Goal: Task Accomplishment & Management: Use online tool/utility

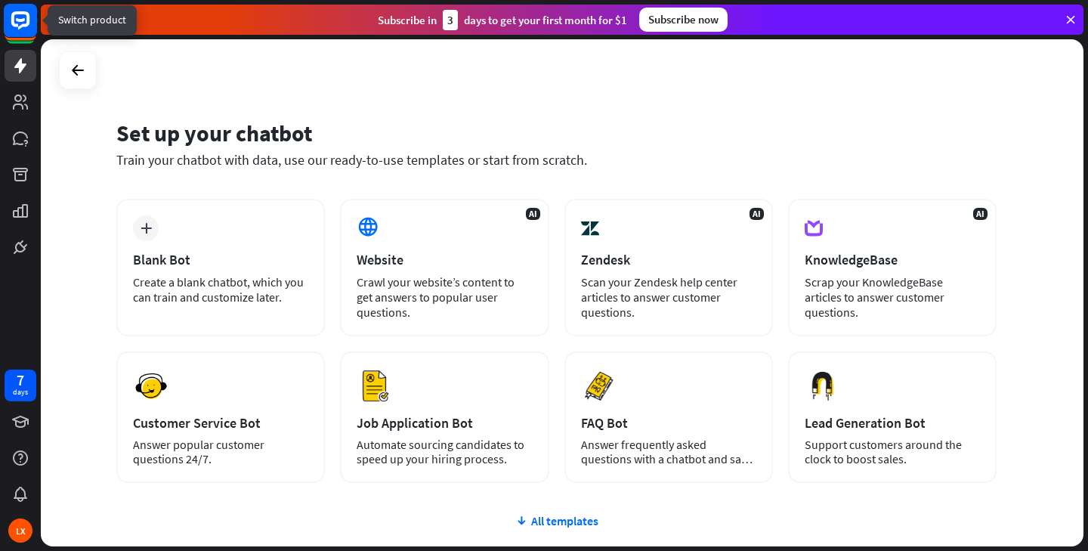
click at [26, 26] on rect at bounding box center [20, 20] width 33 height 33
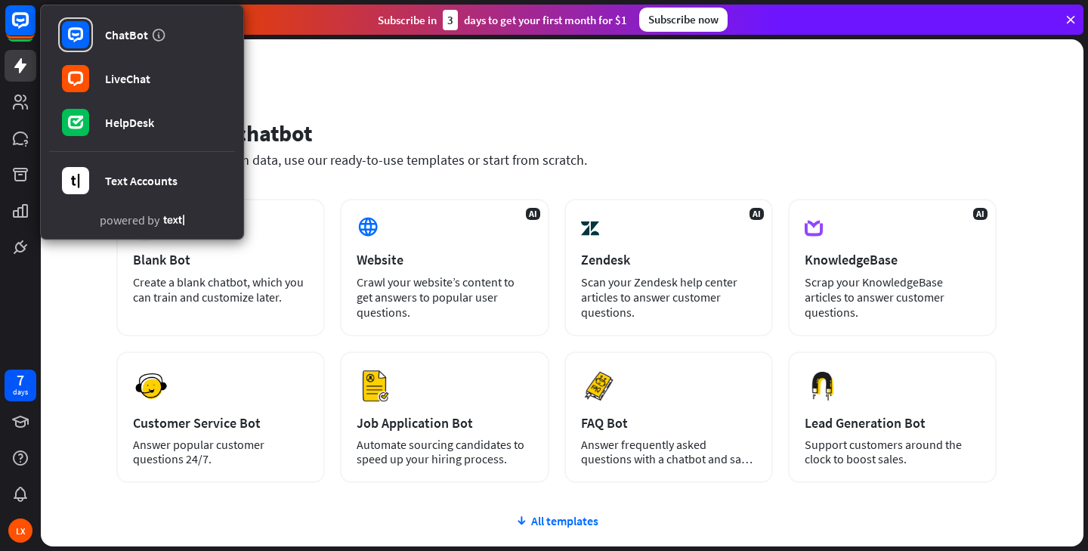
click at [356, 73] on div "Set up your chatbot Train your chatbot with data, use our ready-to-use template…" at bounding box center [562, 292] width 1043 height 507
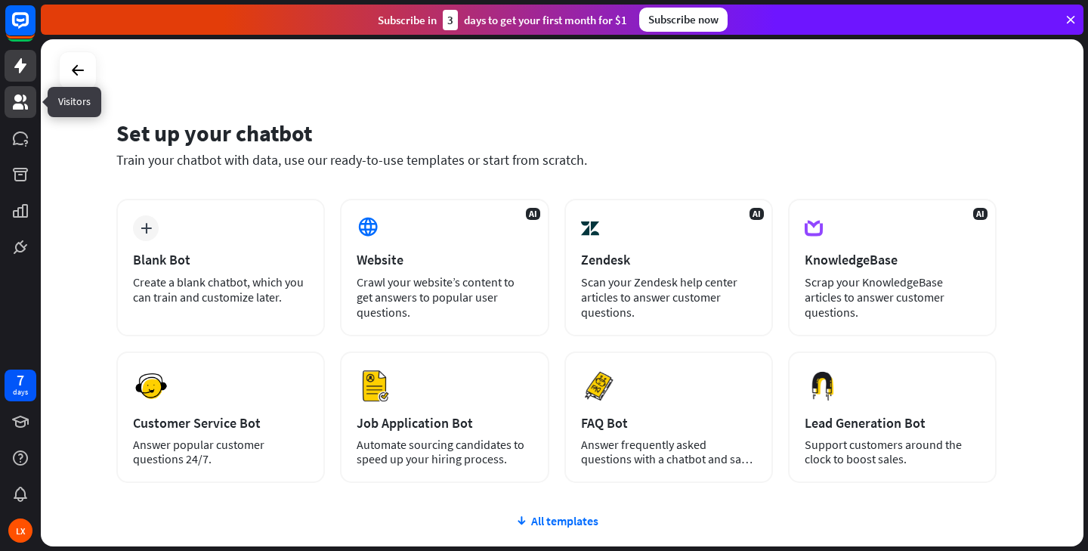
click at [23, 104] on icon at bounding box center [20, 102] width 18 height 18
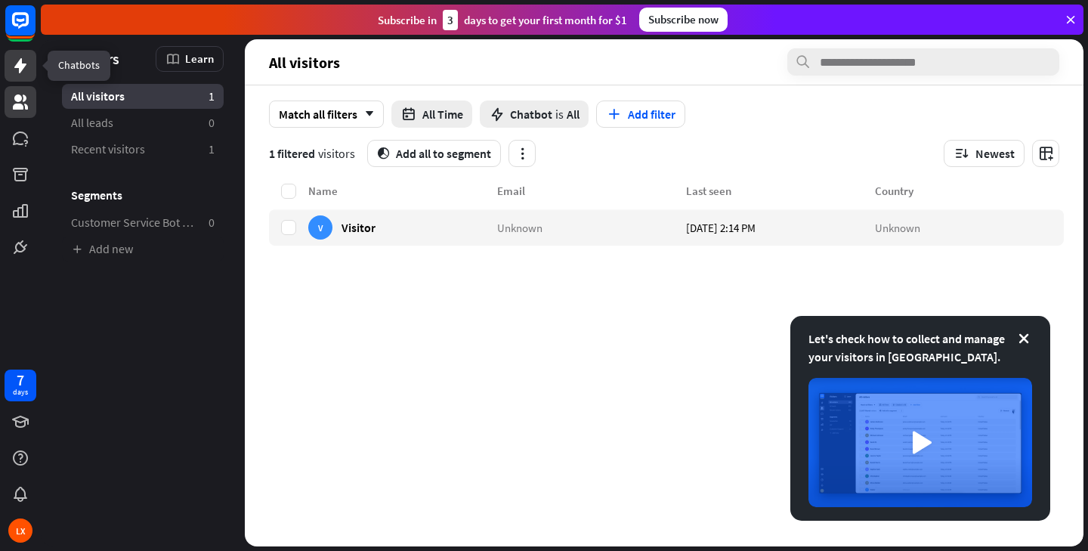
click at [19, 61] on icon at bounding box center [20, 65] width 12 height 15
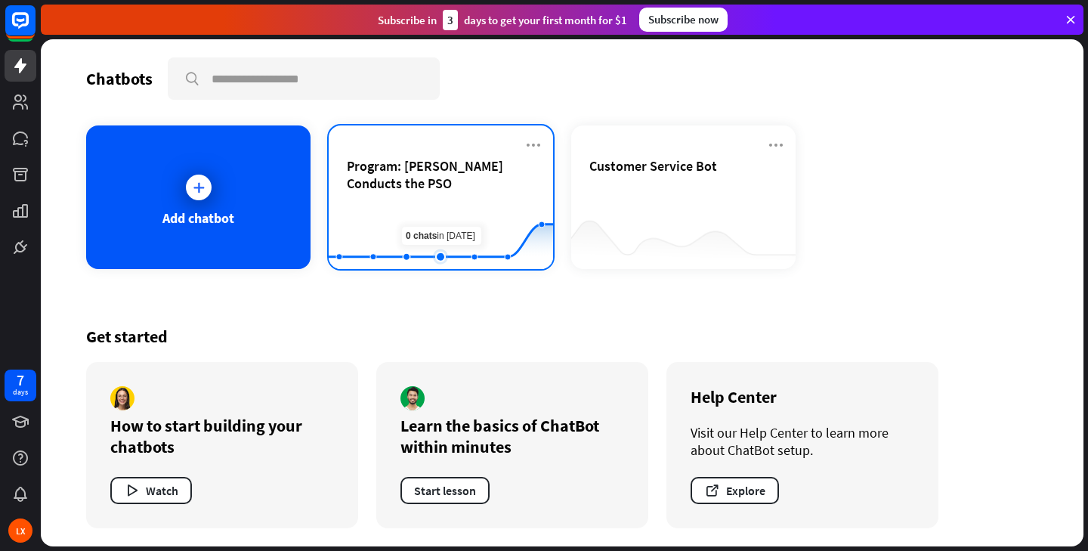
click at [434, 210] on rect at bounding box center [441, 231] width 224 height 94
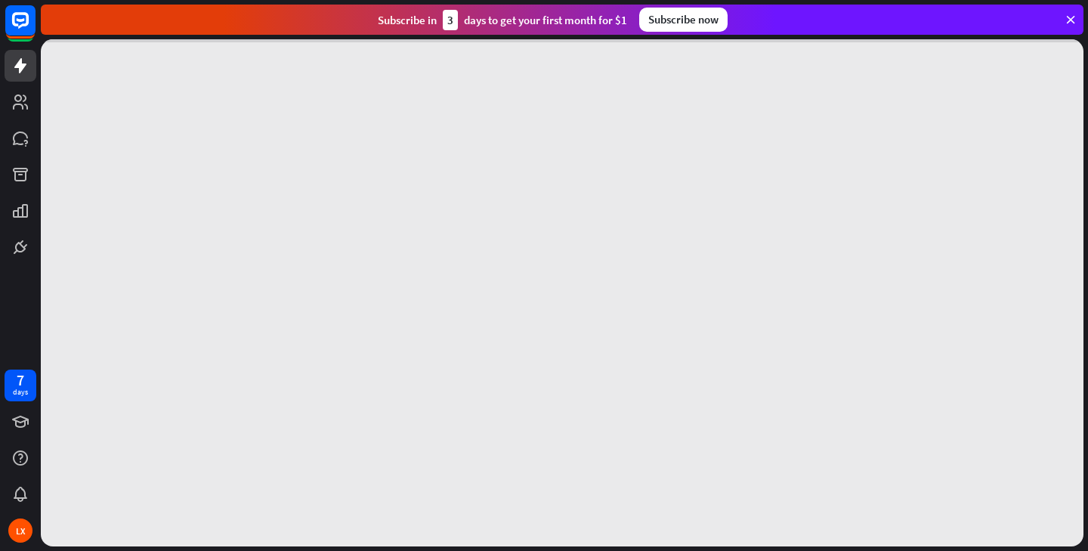
click at [434, 210] on div at bounding box center [562, 292] width 1043 height 507
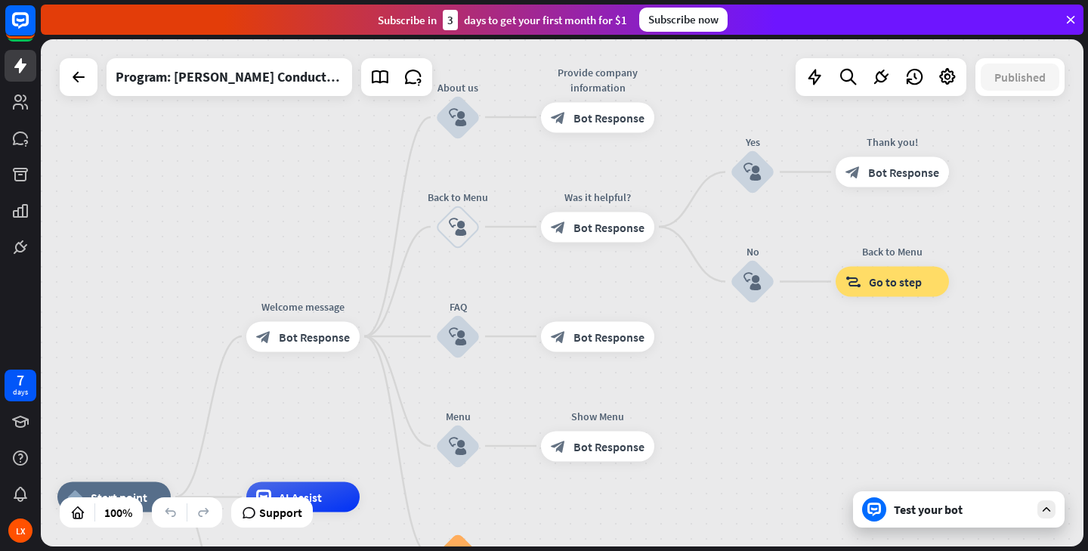
drag, startPoint x: 477, startPoint y: 203, endPoint x: 282, endPoint y: 395, distance: 273.6
click at [282, 395] on div "home_2 Start point Welcome message block_bot_response Bot Response About us blo…" at bounding box center [562, 292] width 1043 height 507
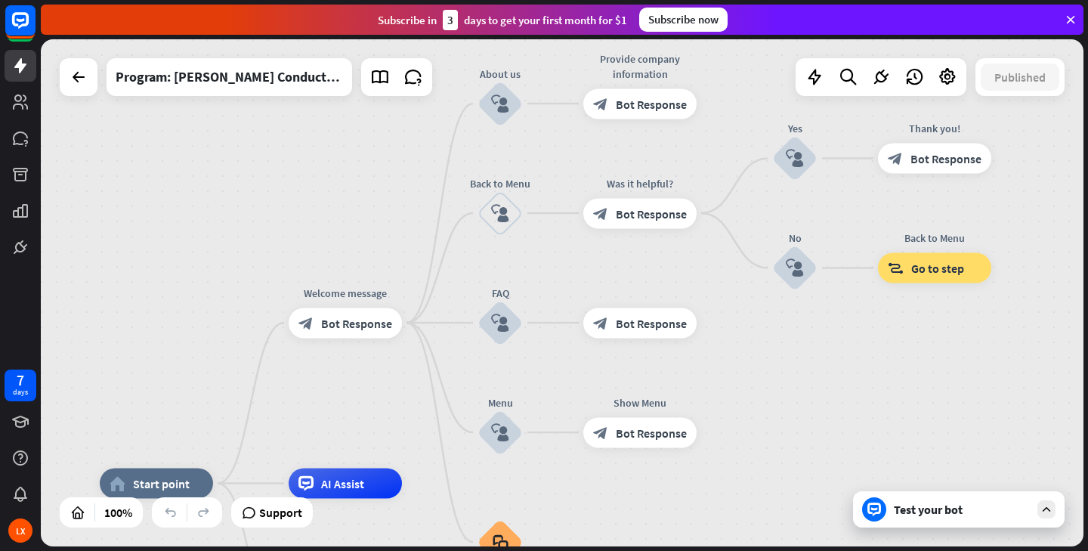
drag, startPoint x: 520, startPoint y: 271, endPoint x: 564, endPoint y: 270, distance: 44.6
click at [564, 270] on div "home_2 Start point Welcome message block_bot_response Bot Response About us blo…" at bounding box center [562, 292] width 1043 height 507
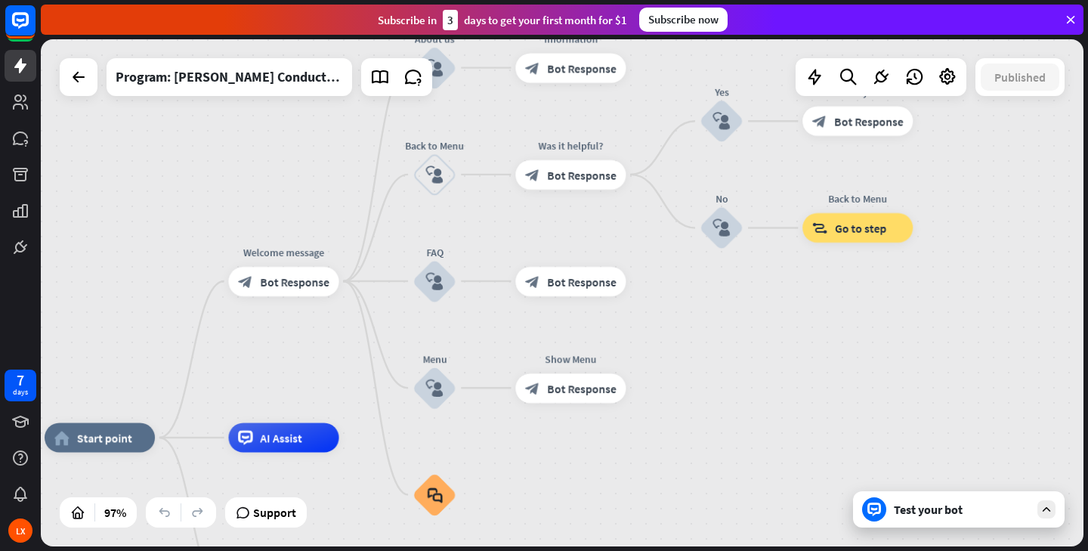
drag, startPoint x: 382, startPoint y: 409, endPoint x: 294, endPoint y: 365, distance: 98.7
click at [294, 365] on div "home_2 Start point Welcome message block_bot_response Bot Response About us blo…" at bounding box center [562, 292] width 1043 height 507
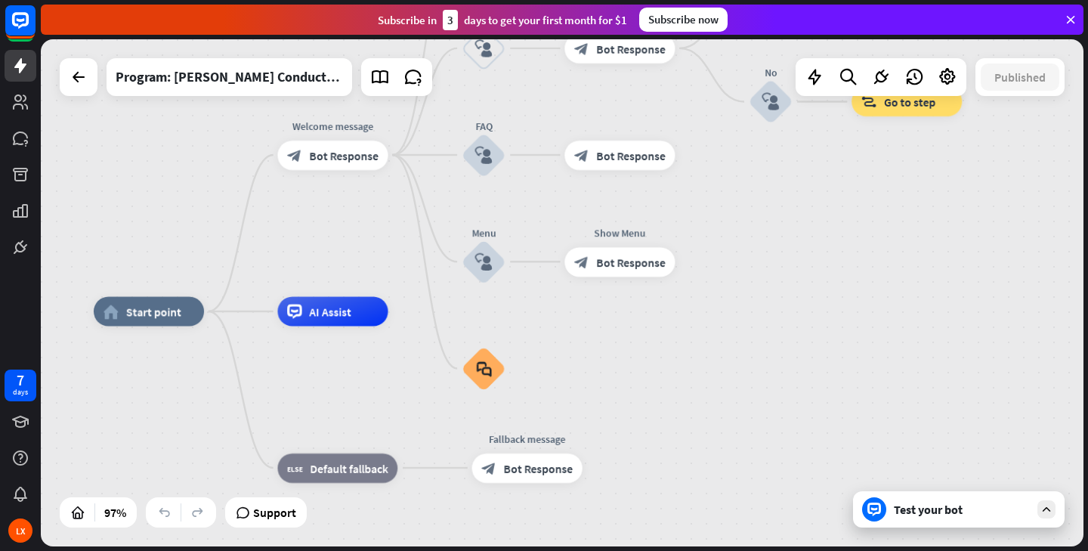
drag, startPoint x: 270, startPoint y: 355, endPoint x: 341, endPoint y: 230, distance: 143.5
click at [341, 230] on div "home_2 Start point Welcome message block_bot_response Bot Response About us blo…" at bounding box center [562, 292] width 1043 height 507
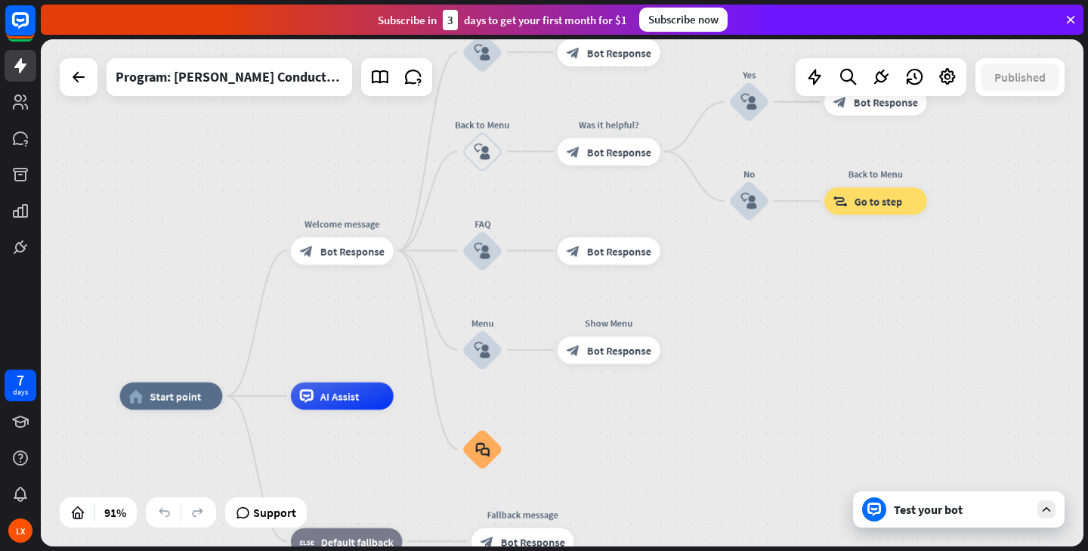
drag, startPoint x: 570, startPoint y: 325, endPoint x: 569, endPoint y: 411, distance: 86.2
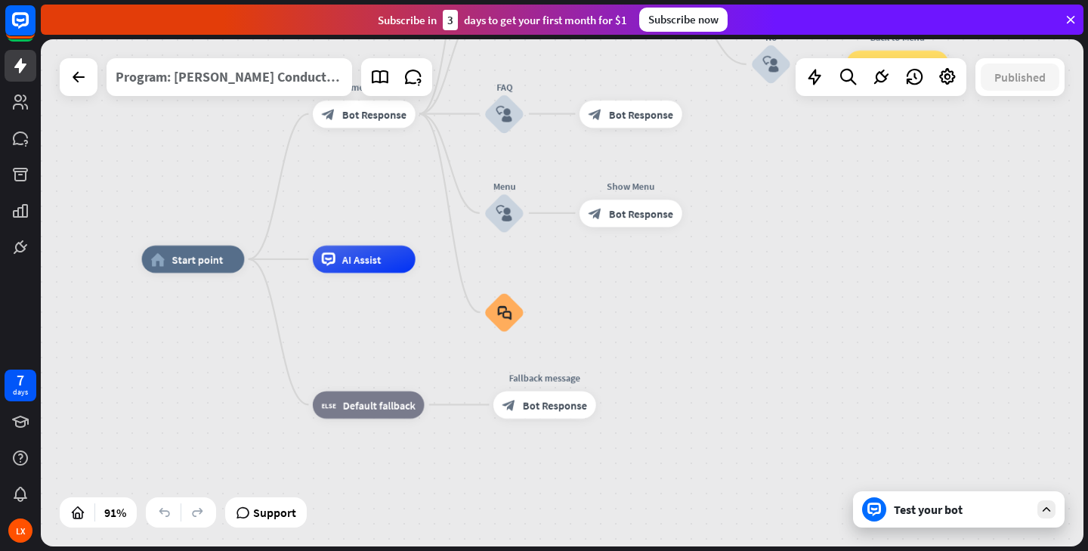
drag, startPoint x: 190, startPoint y: 226, endPoint x: 211, endPoint y: 89, distance: 138.4
click at [211, 88] on div "home_2 Start point Welcome message block_bot_response Bot Response About us blo…" at bounding box center [562, 292] width 1043 height 507
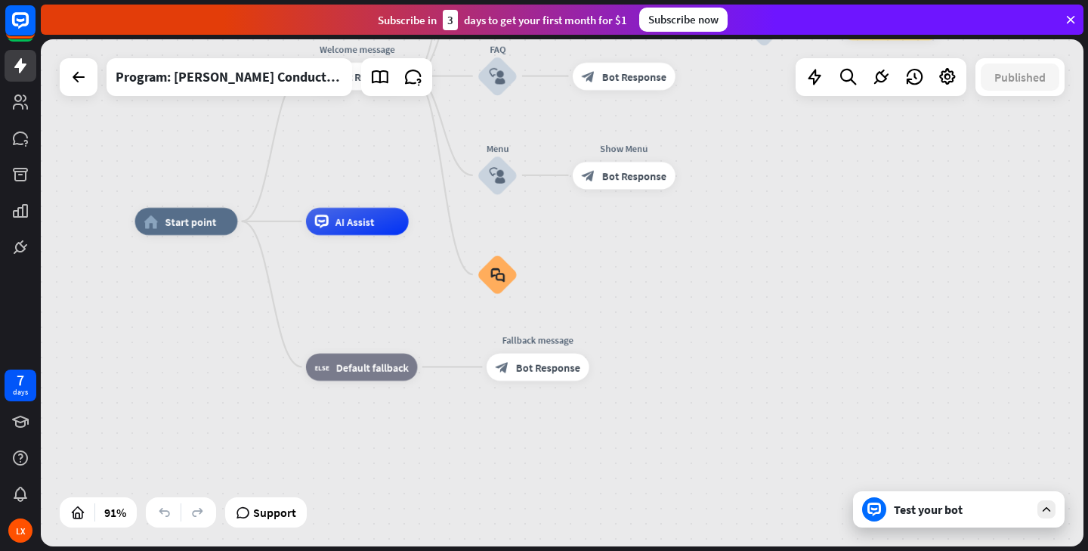
drag, startPoint x: 157, startPoint y: 308, endPoint x: 151, endPoint y: 271, distance: 38.3
click at [151, 271] on div "home_2 Start point Welcome message block_bot_response Bot Response About us blo…" at bounding box center [607, 450] width 944 height 459
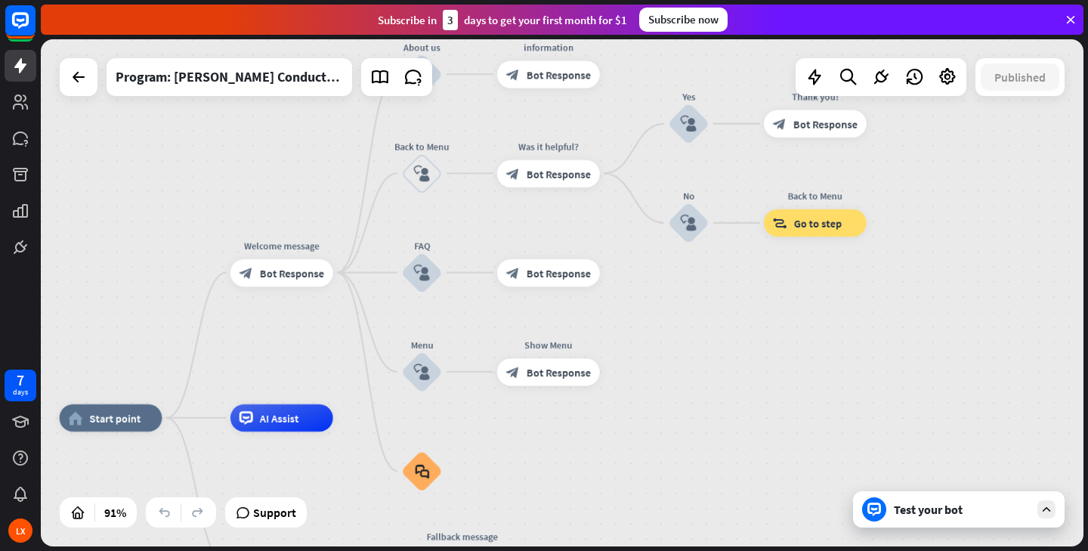
drag, startPoint x: 610, startPoint y: 262, endPoint x: 558, endPoint y: 505, distance: 248.1
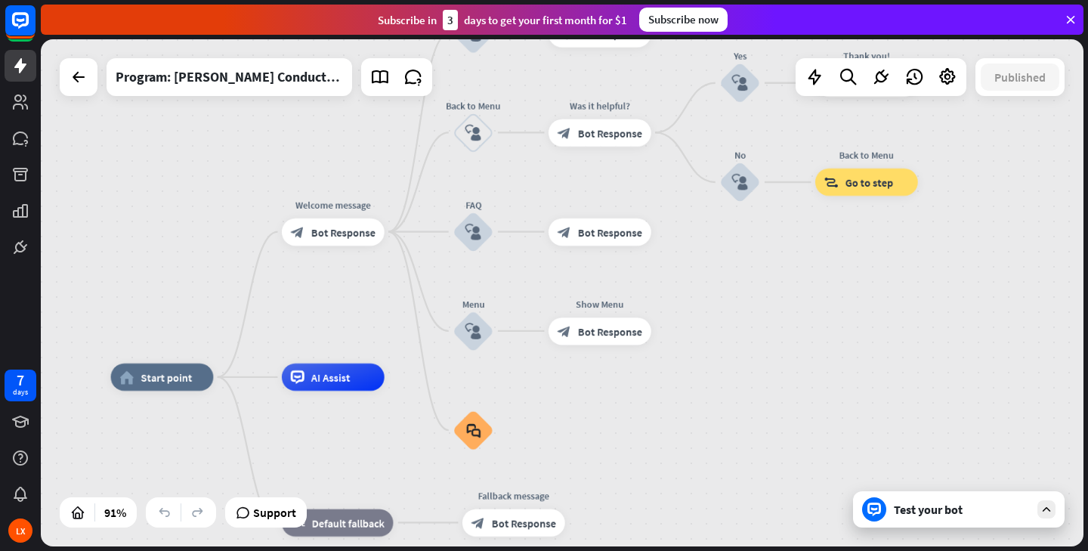
drag, startPoint x: 678, startPoint y: 471, endPoint x: 707, endPoint y: 384, distance: 91.8
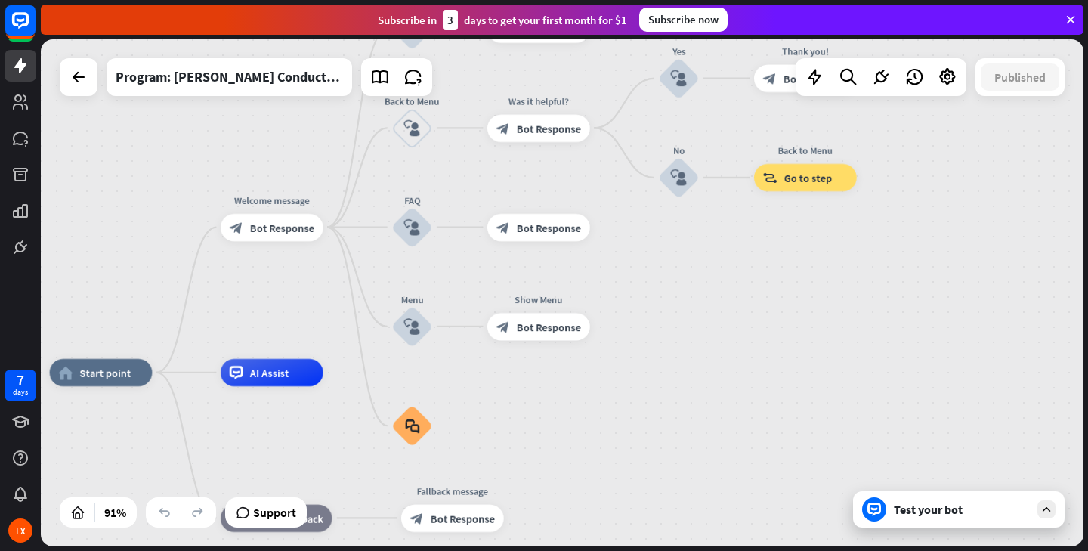
drag, startPoint x: 707, startPoint y: 384, endPoint x: 642, endPoint y: 389, distance: 65.2
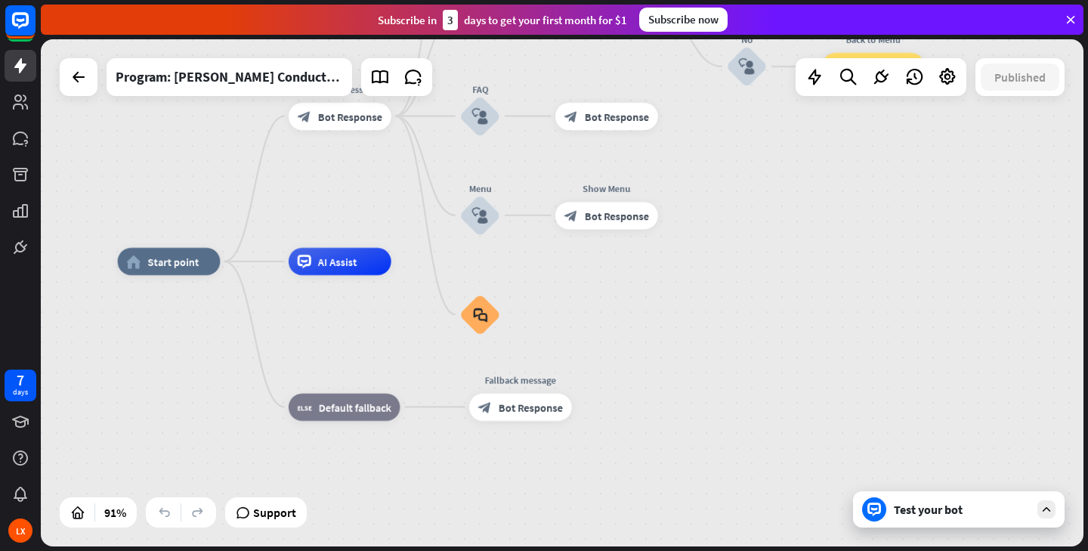
drag, startPoint x: 688, startPoint y: 376, endPoint x: 768, endPoint y: 252, distance: 148.6
click at [768, 252] on div "home_2 Start point Welcome message block_bot_response Bot Response About us blo…" at bounding box center [562, 292] width 1043 height 507
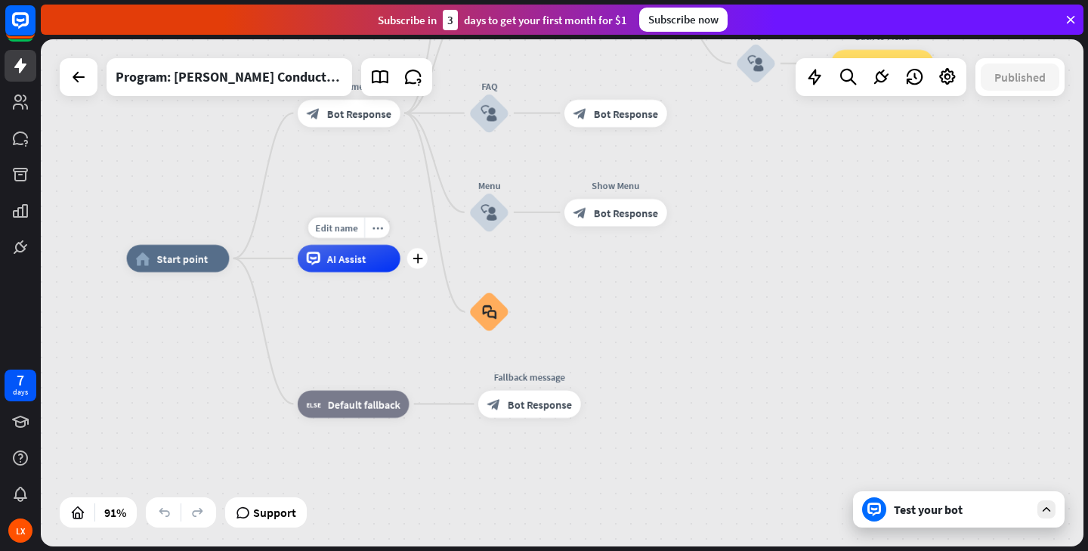
click at [364, 259] on span "AI Assist" at bounding box center [346, 259] width 39 height 14
click at [420, 258] on icon "plus" at bounding box center [417, 259] width 11 height 10
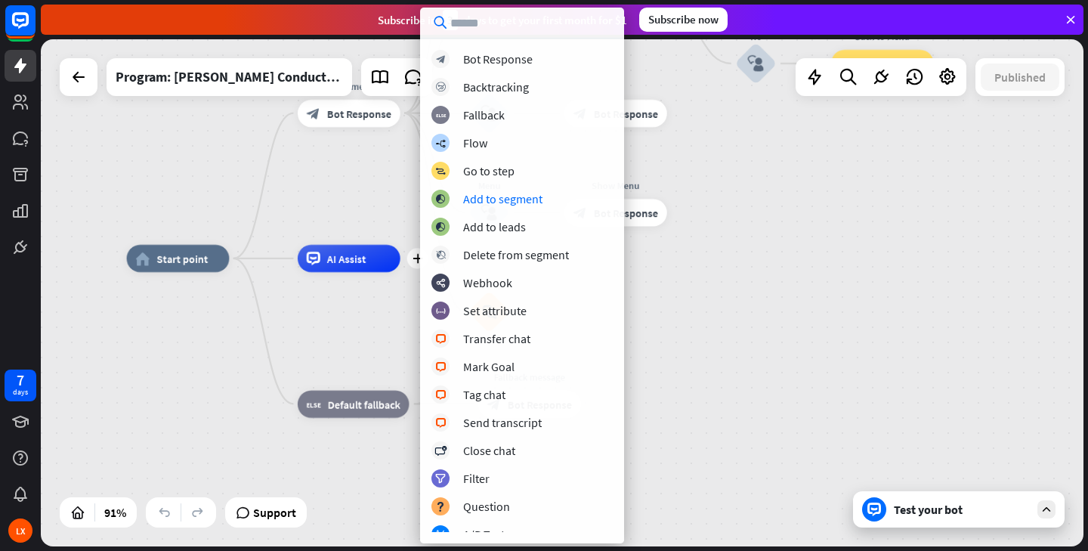
click at [342, 192] on div "home_2 Start point Welcome message block_bot_response Bot Response About us blo…" at bounding box center [562, 292] width 1043 height 507
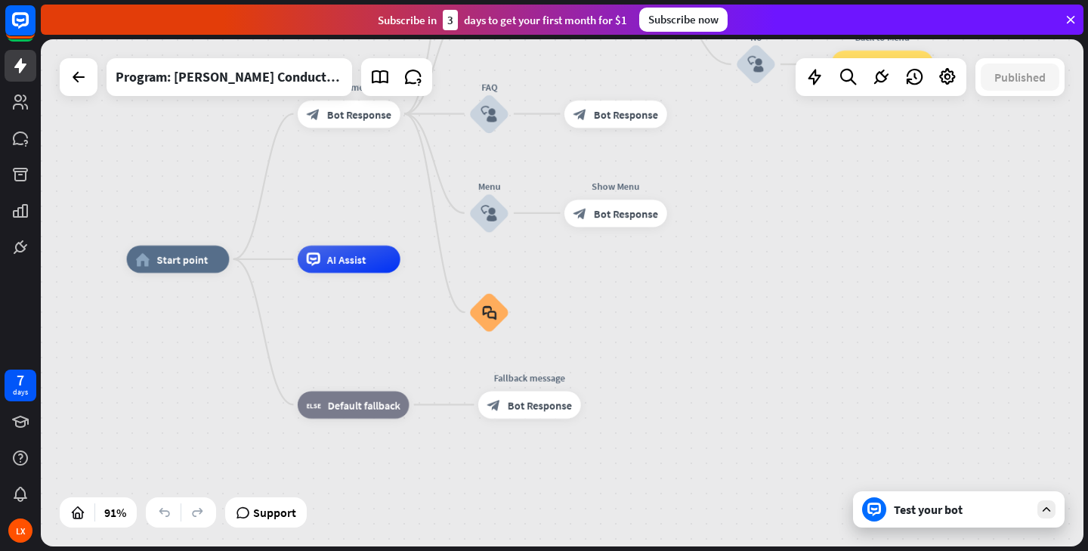
click at [932, 514] on div "Test your bot" at bounding box center [962, 509] width 136 height 15
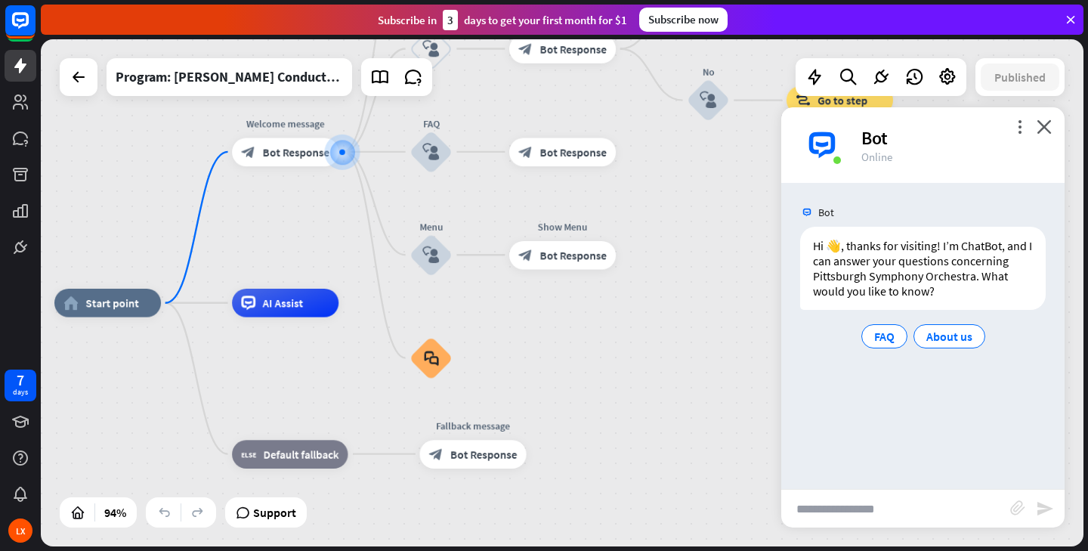
drag, startPoint x: 709, startPoint y: 145, endPoint x: 657, endPoint y: 193, distance: 70.0
click at [657, 193] on div "home_2 Start point Welcome message block_bot_response Bot Response About us blo…" at bounding box center [562, 292] width 1043 height 507
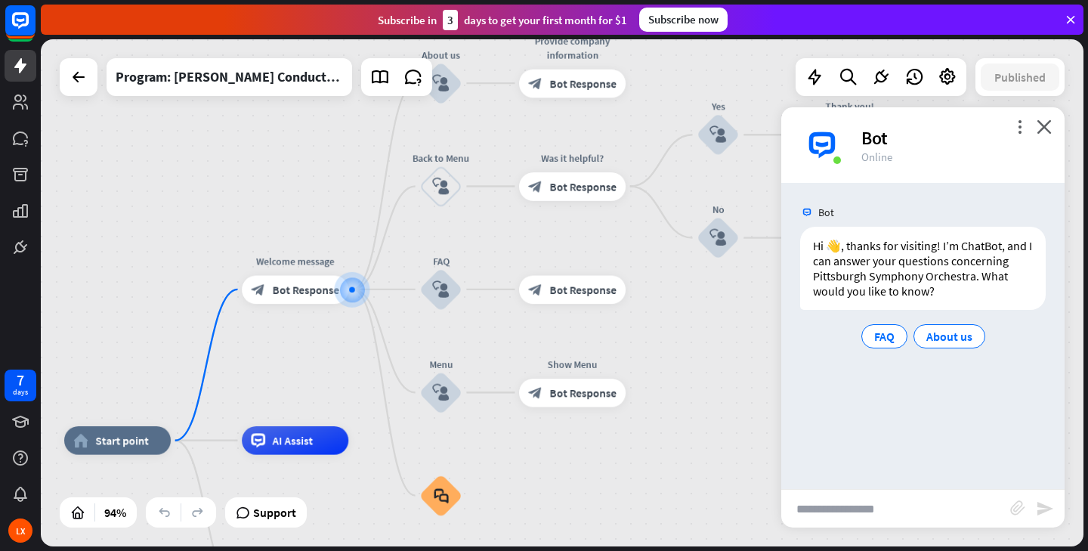
drag, startPoint x: 662, startPoint y: 342, endPoint x: 673, endPoint y: 479, distance: 137.9
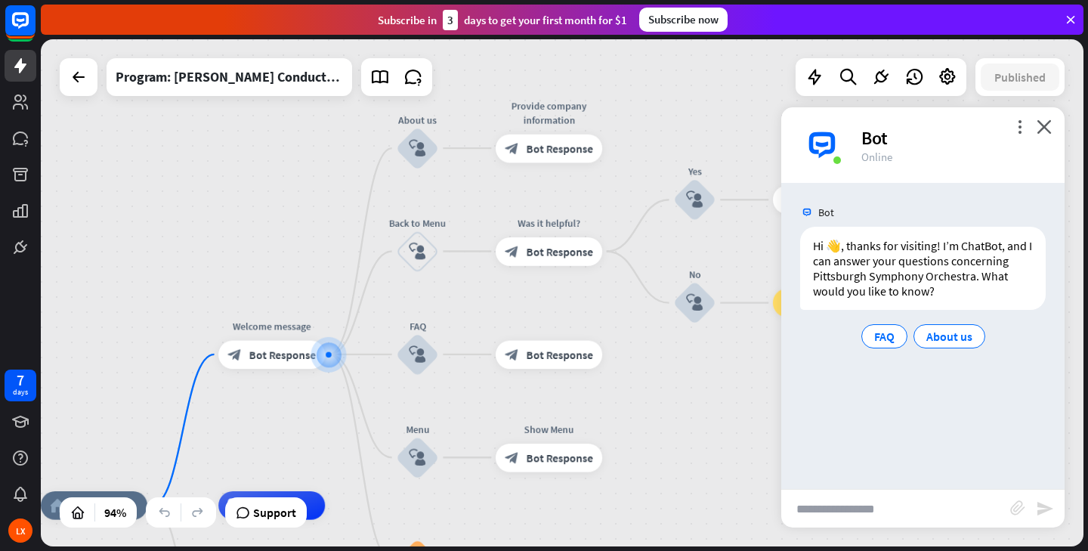
drag, startPoint x: 664, startPoint y: 400, endPoint x: 641, endPoint y: 464, distance: 68.4
click at [641, 464] on div "home_2 Start point Welcome message block_bot_response Bot Response About us blo…" at bounding box center [562, 292] width 1043 height 507
click at [850, 514] on input "text" at bounding box center [895, 509] width 229 height 38
type input "**********"
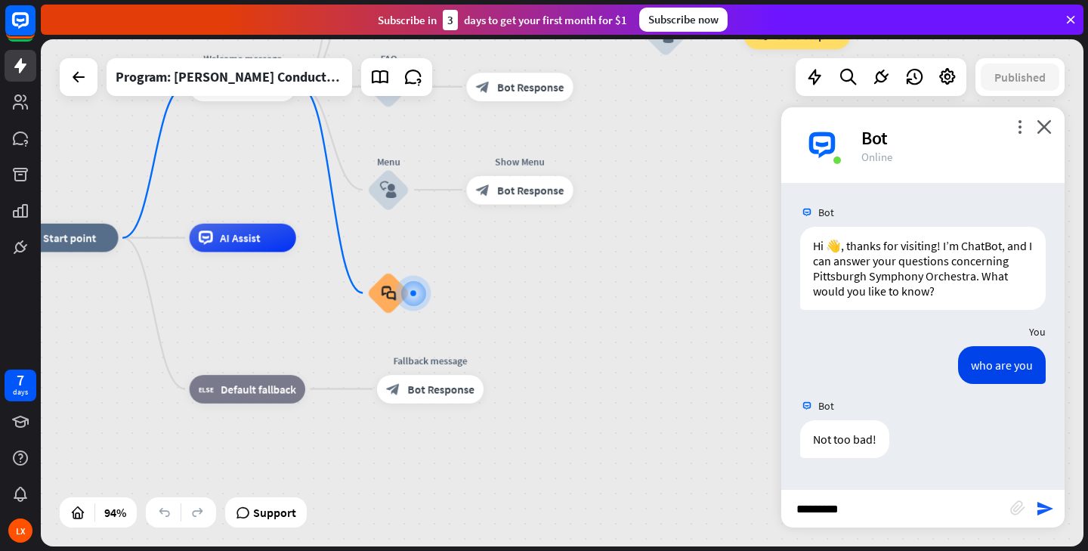
type input "**********"
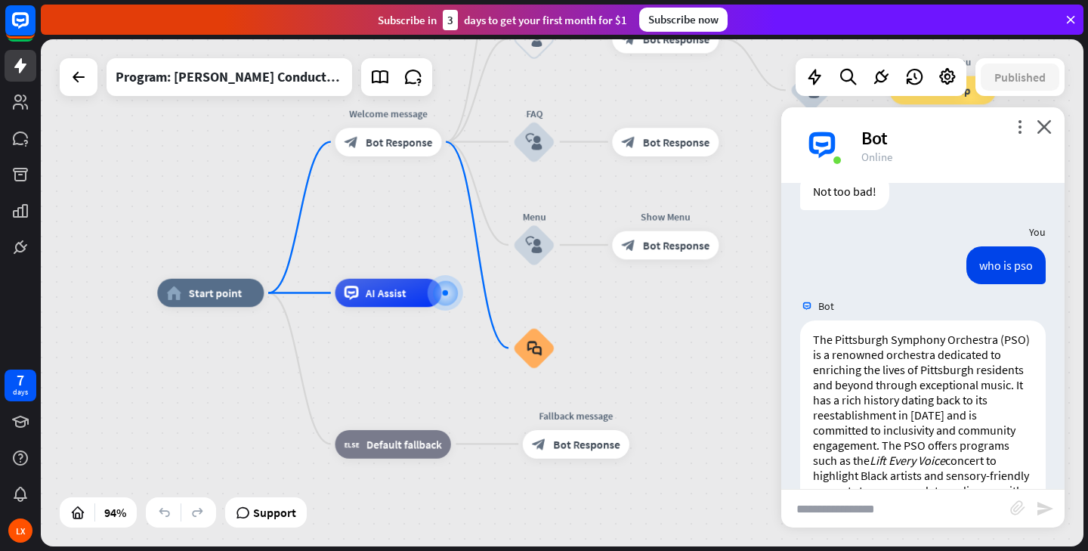
scroll to position [238, 0]
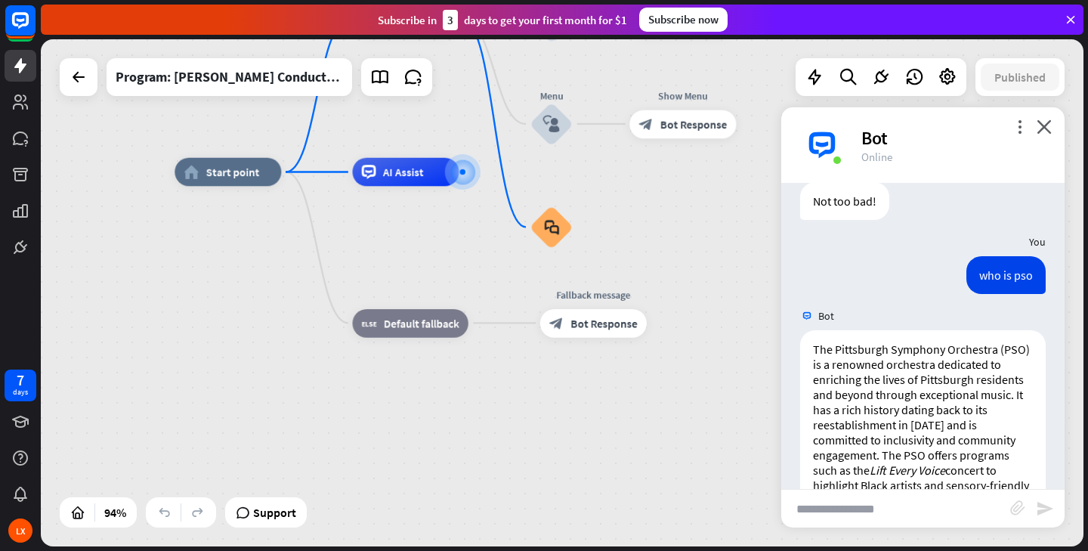
drag, startPoint x: 677, startPoint y: 336, endPoint x: 694, endPoint y: 215, distance: 122.0
click at [694, 215] on div "home_2 Start point Welcome message block_bot_response Bot Response About us blo…" at bounding box center [665, 410] width 981 height 477
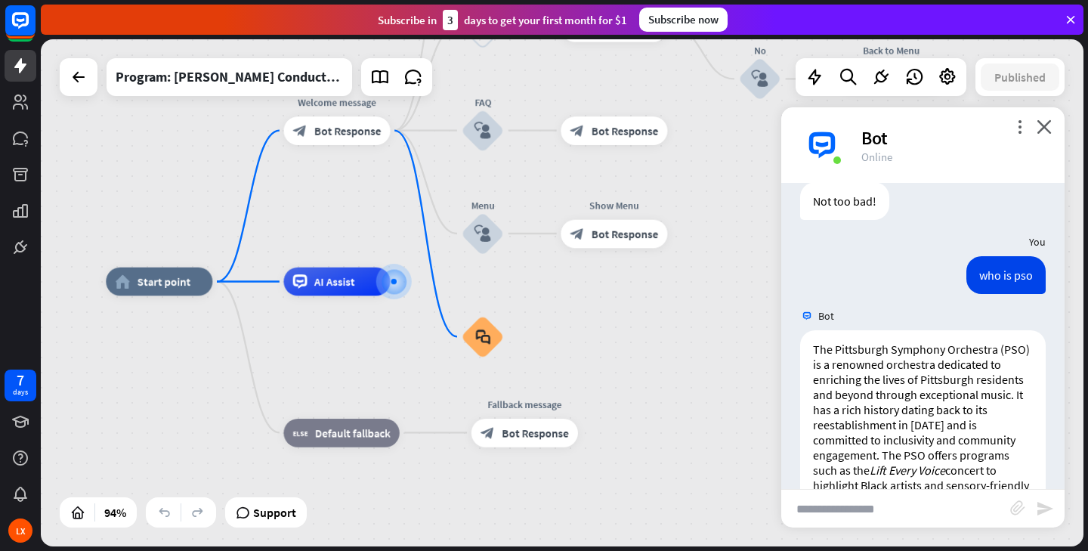
drag, startPoint x: 676, startPoint y: 202, endPoint x: 590, endPoint y: 367, distance: 186.2
click at [590, 365] on div "home_2 Start point Welcome message block_bot_response Bot Response About us blo…" at bounding box center [596, 520] width 981 height 477
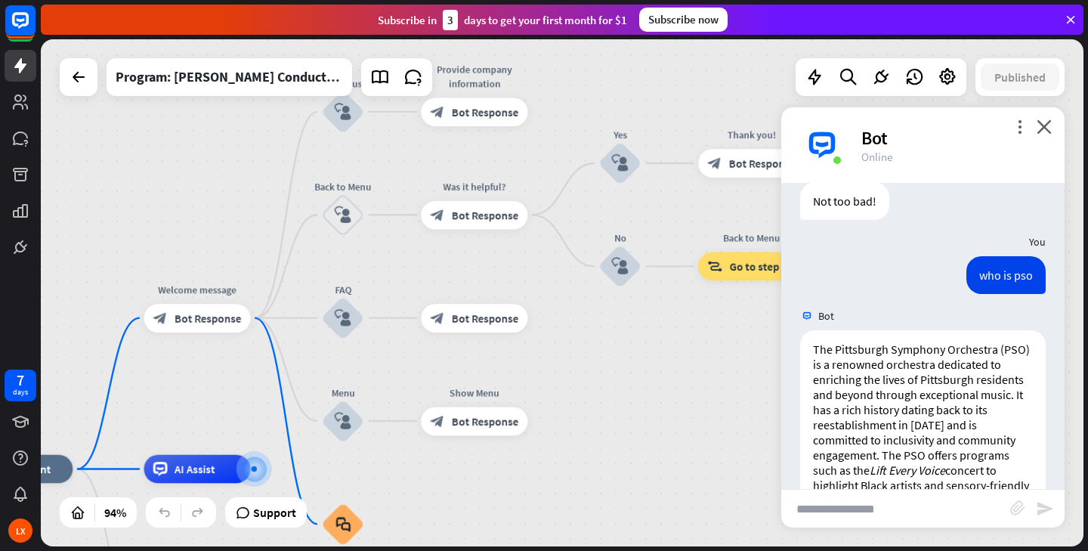
drag, startPoint x: 711, startPoint y: 319, endPoint x: 589, endPoint y: 452, distance: 180.8
click at [589, 452] on div "home_2 Start point Welcome message block_bot_response Bot Response About us blo…" at bounding box center [562, 292] width 1043 height 507
click at [231, 71] on div "Program: [PERSON_NAME] Conducts the PSO" at bounding box center [229, 77] width 227 height 38
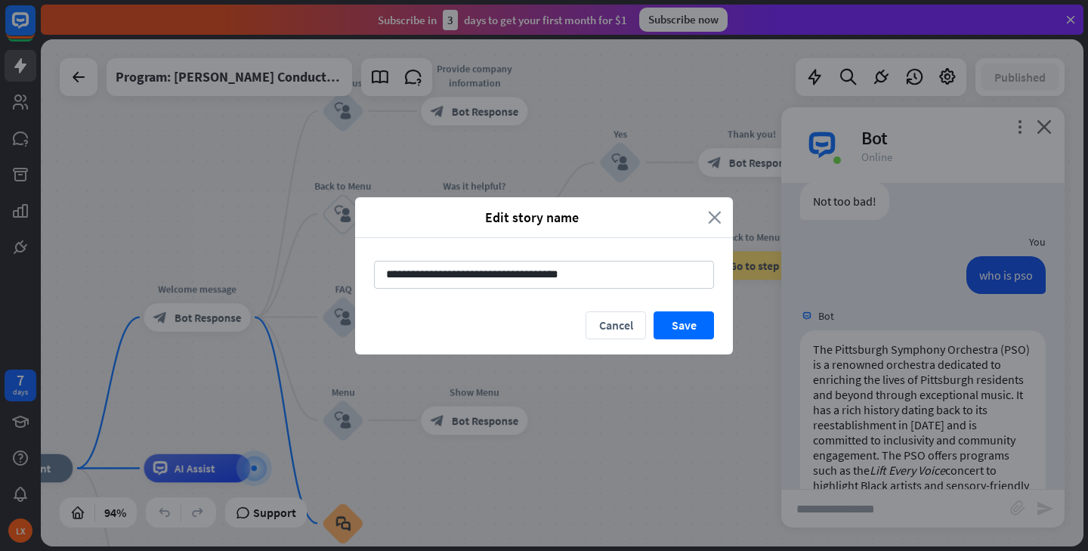
click at [719, 221] on icon "close" at bounding box center [715, 217] width 14 height 17
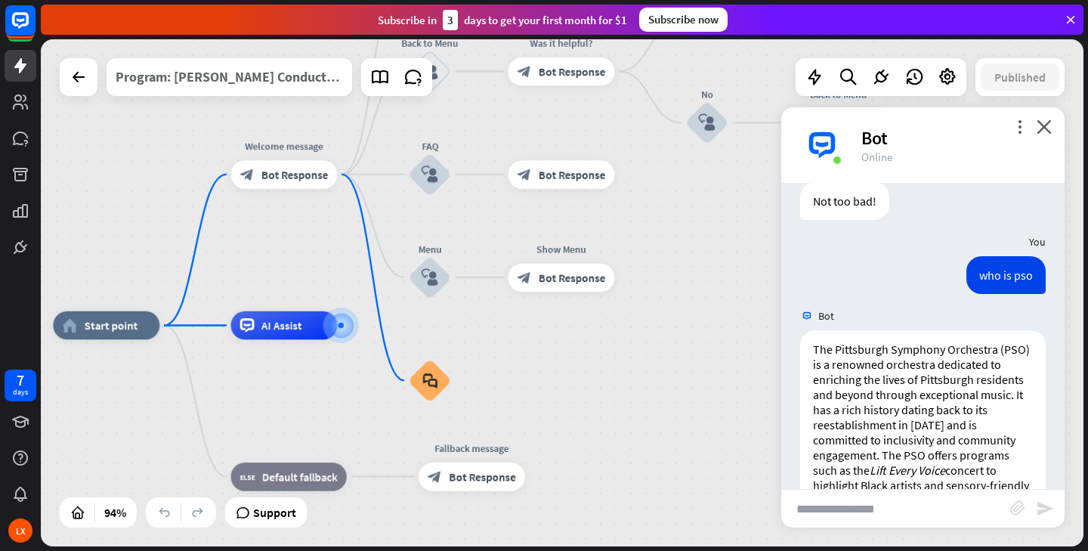
drag, startPoint x: 219, startPoint y: 229, endPoint x: 307, endPoint y: 89, distance: 165.0
click at [306, 89] on div "home_2 Start point Welcome message block_bot_response Bot Response About us blo…" at bounding box center [562, 292] width 1043 height 507
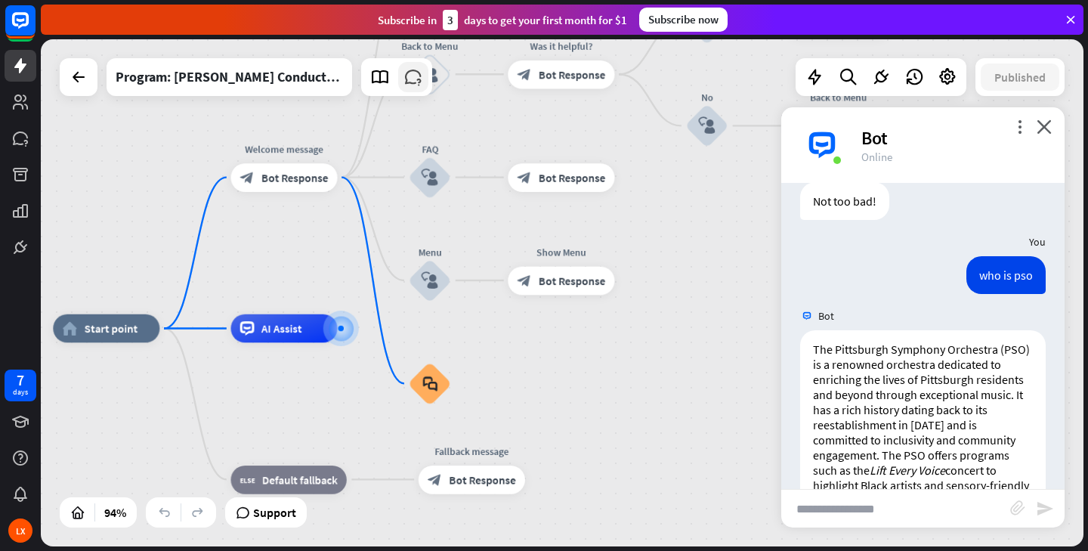
click at [416, 76] on icon at bounding box center [414, 77] width 20 height 20
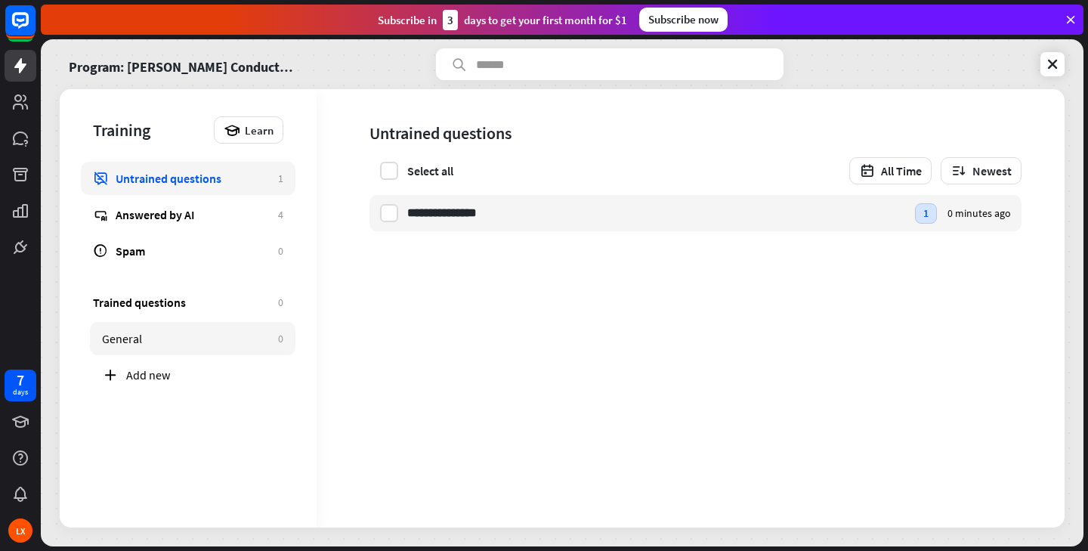
click at [135, 333] on div "General" at bounding box center [186, 338] width 169 height 15
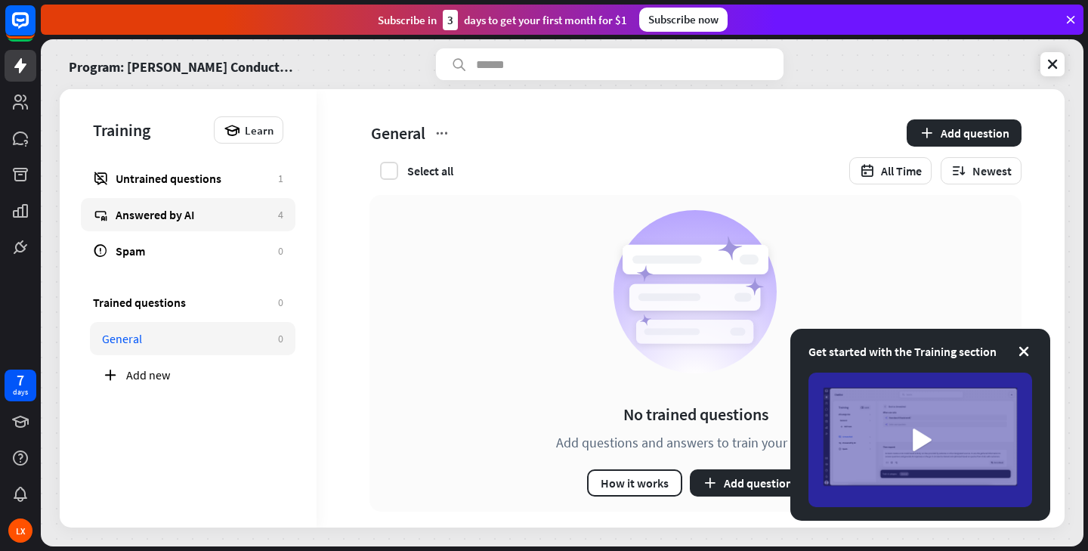
click at [157, 209] on div "Answered by AI" at bounding box center [193, 214] width 155 height 15
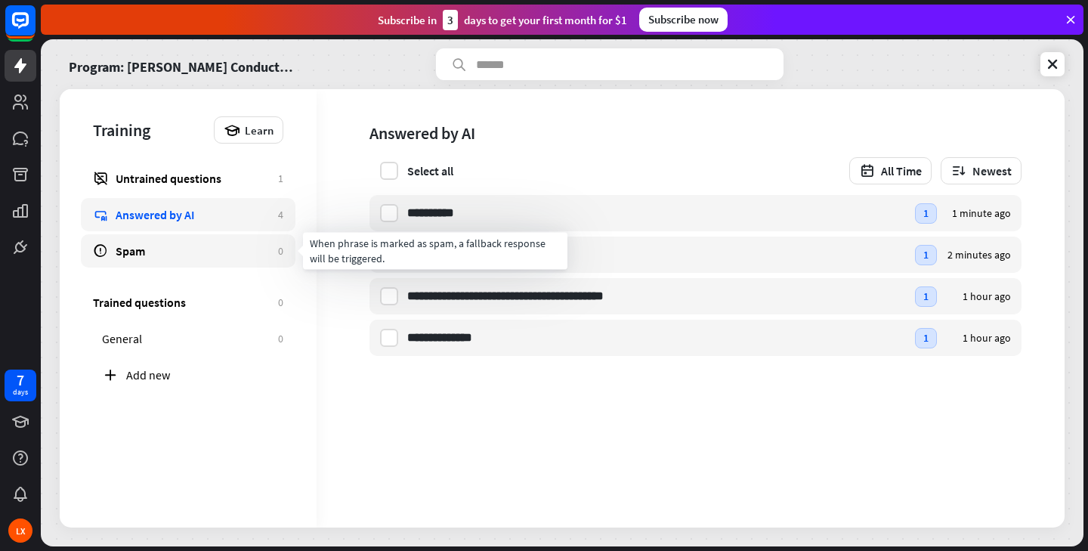
click at [157, 237] on link "Spam 0" at bounding box center [188, 250] width 215 height 33
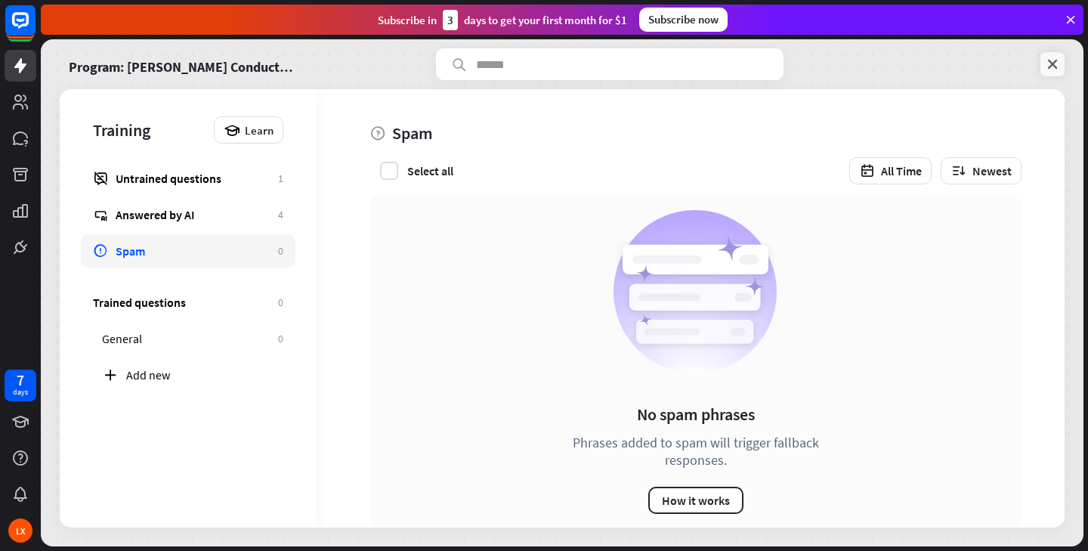
click at [1060, 64] on link at bounding box center [1052, 64] width 24 height 24
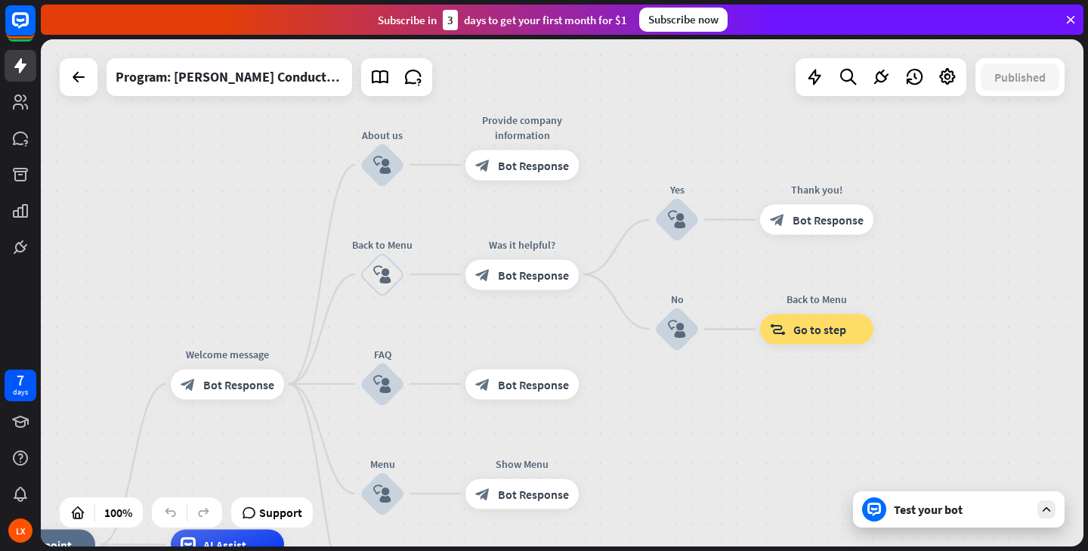
drag, startPoint x: 985, startPoint y: 175, endPoint x: 717, endPoint y: 427, distance: 367.2
click at [717, 427] on div "home_2 Start point Welcome message block_bot_response Bot Response About us blo…" at bounding box center [562, 292] width 1043 height 507
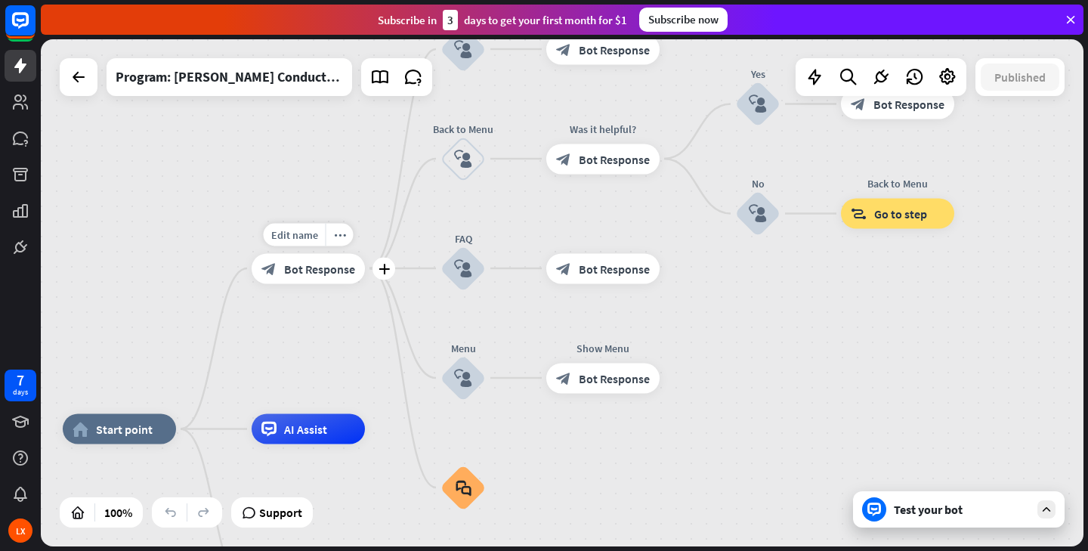
drag, startPoint x: 151, startPoint y: 338, endPoint x: 232, endPoint y: 223, distance: 140.5
click at [232, 223] on div "home_2 Start point Edit name more_horiz plus Welcome message block_bot_response…" at bounding box center [562, 292] width 1043 height 507
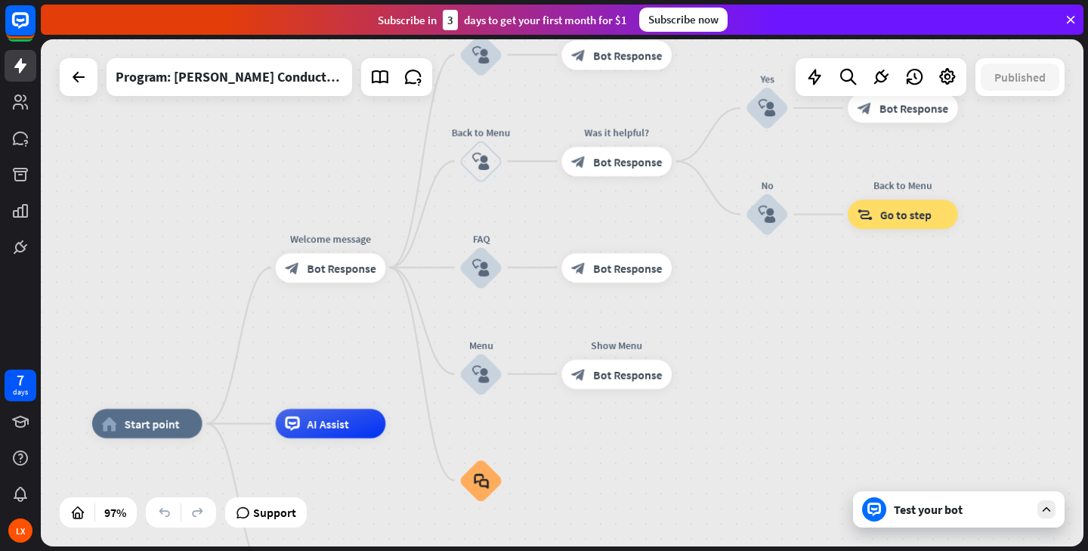
drag, startPoint x: 164, startPoint y: 195, endPoint x: 279, endPoint y: 210, distance: 115.8
click at [279, 210] on div "home_2 Start point Welcome message block_bot_response Bot Response About us blo…" at bounding box center [562, 292] width 1043 height 507
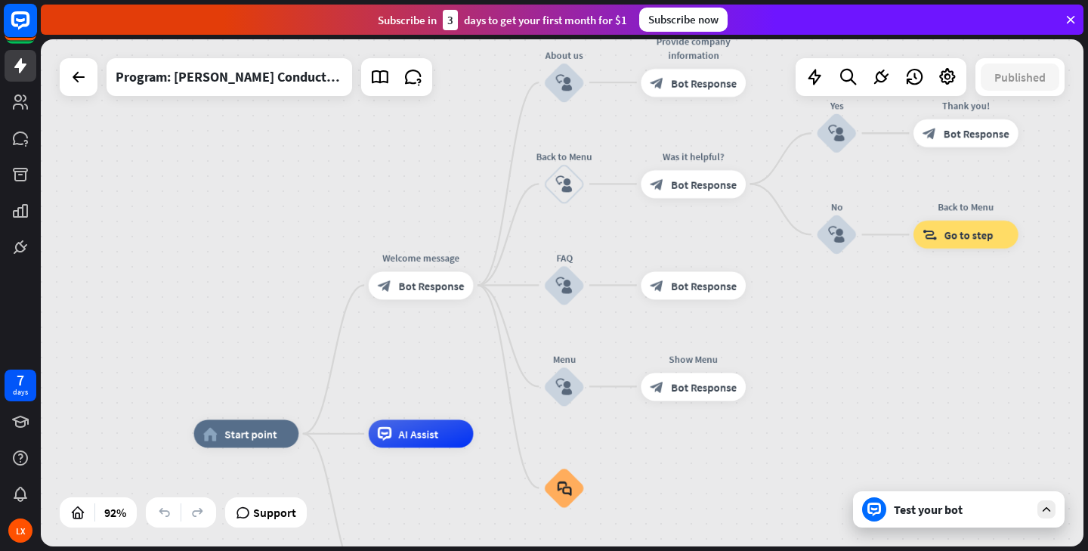
click at [16, 20] on icon at bounding box center [20, 20] width 9 height 4
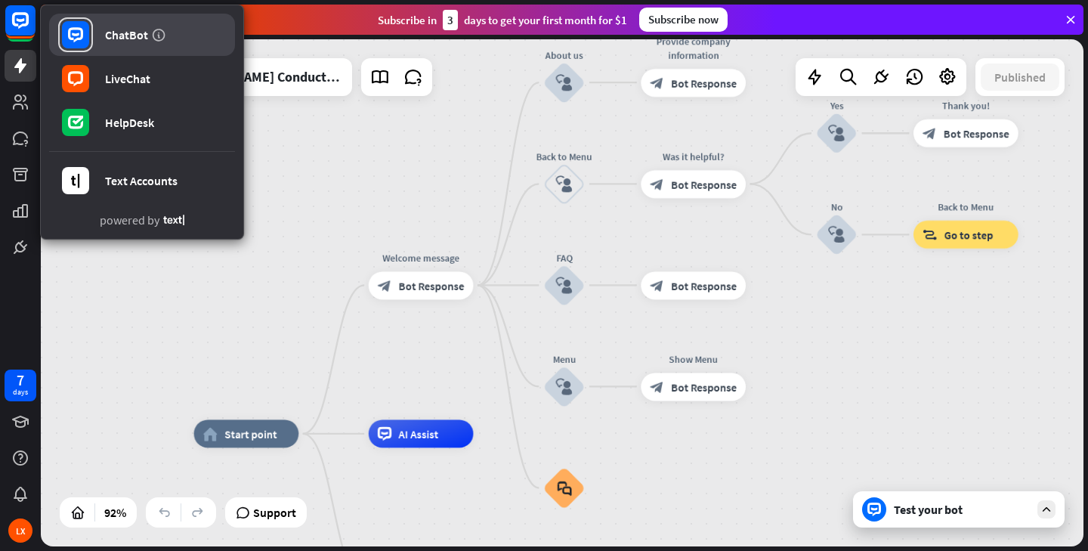
click at [119, 32] on div "ChatBot" at bounding box center [126, 34] width 43 height 15
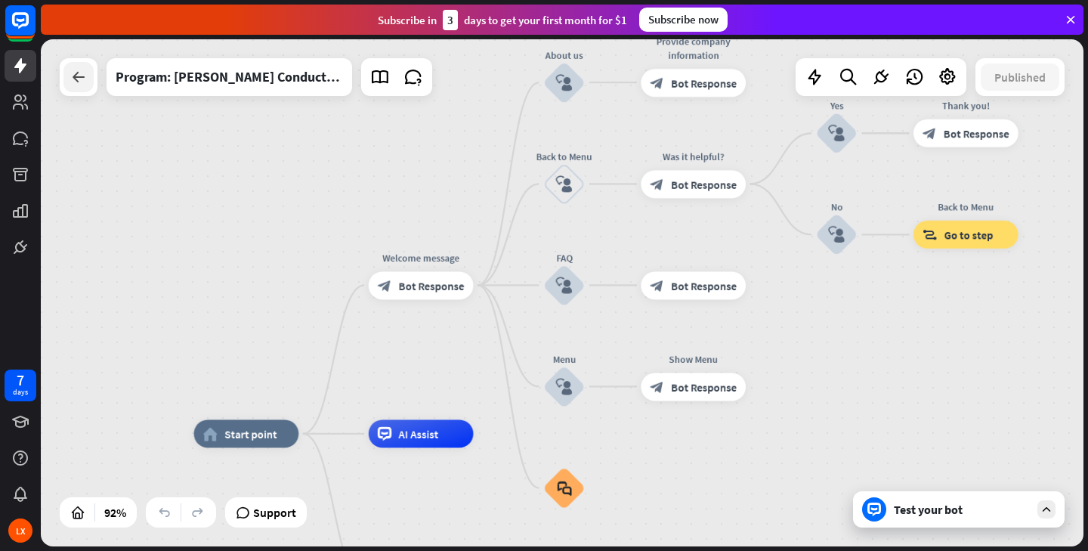
click at [82, 91] on div at bounding box center [78, 77] width 30 height 30
